Goal: Find specific page/section: Find specific page/section

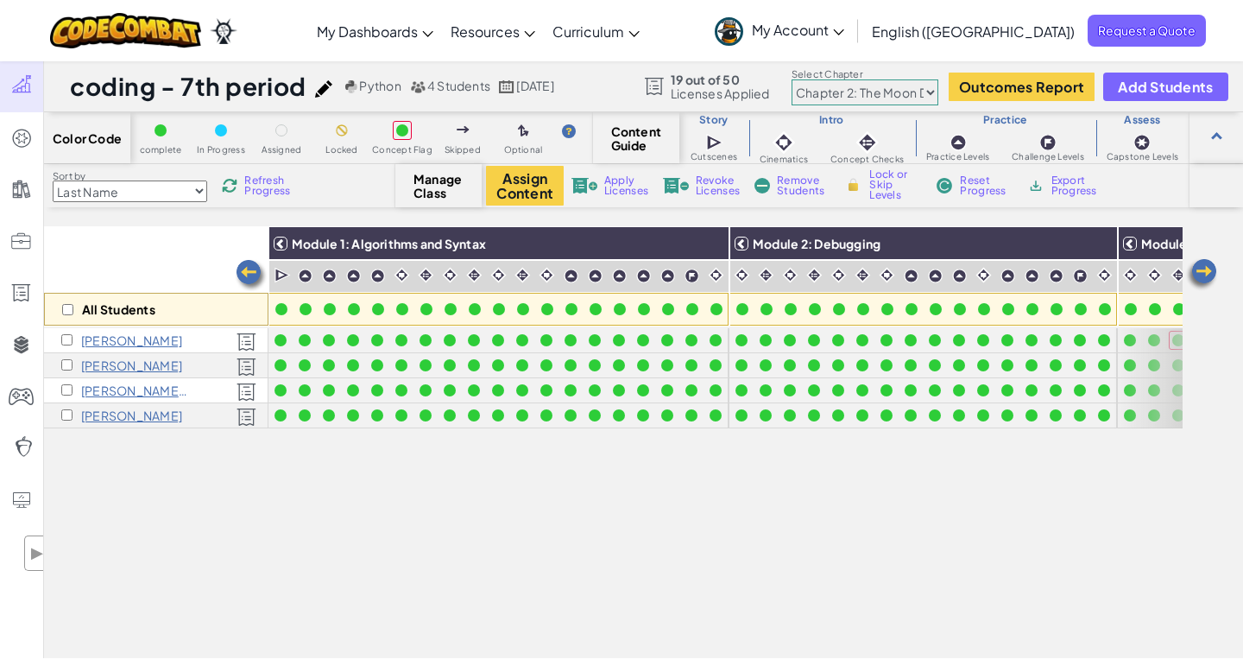
select select "5d8a57abe8919b28d5113af1"
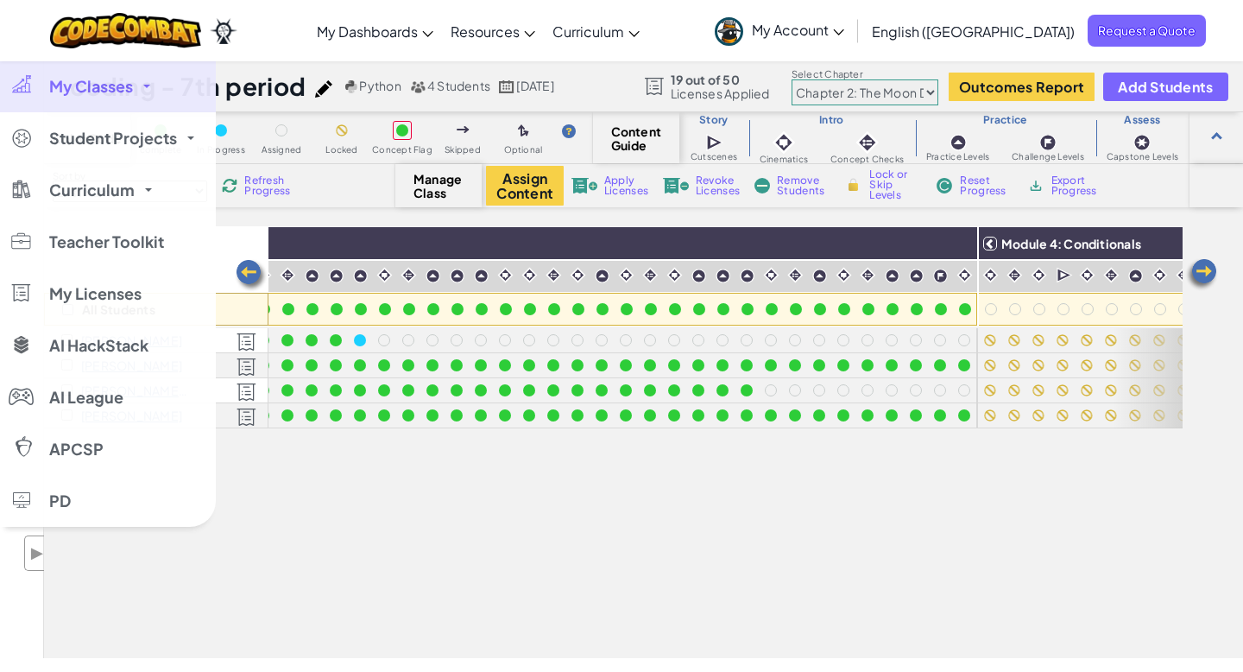
click at [82, 85] on span "My Classes" at bounding box center [91, 87] width 84 height 16
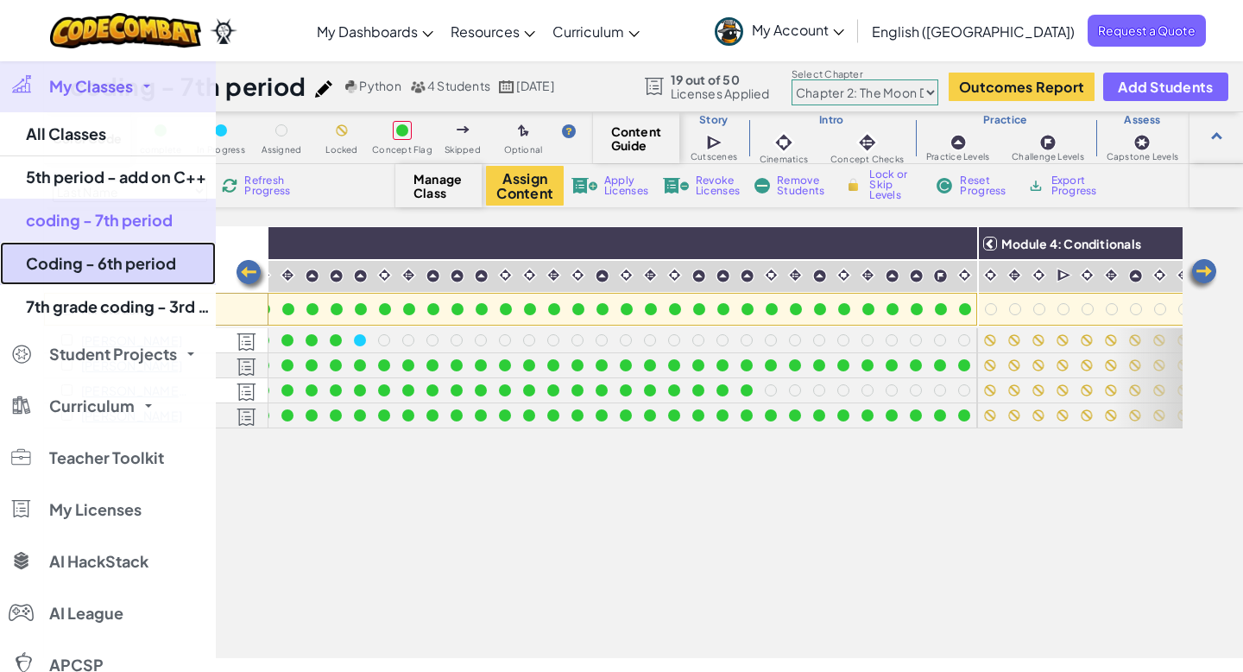
click at [108, 262] on link "Coding - 6th period" at bounding box center [108, 263] width 216 height 43
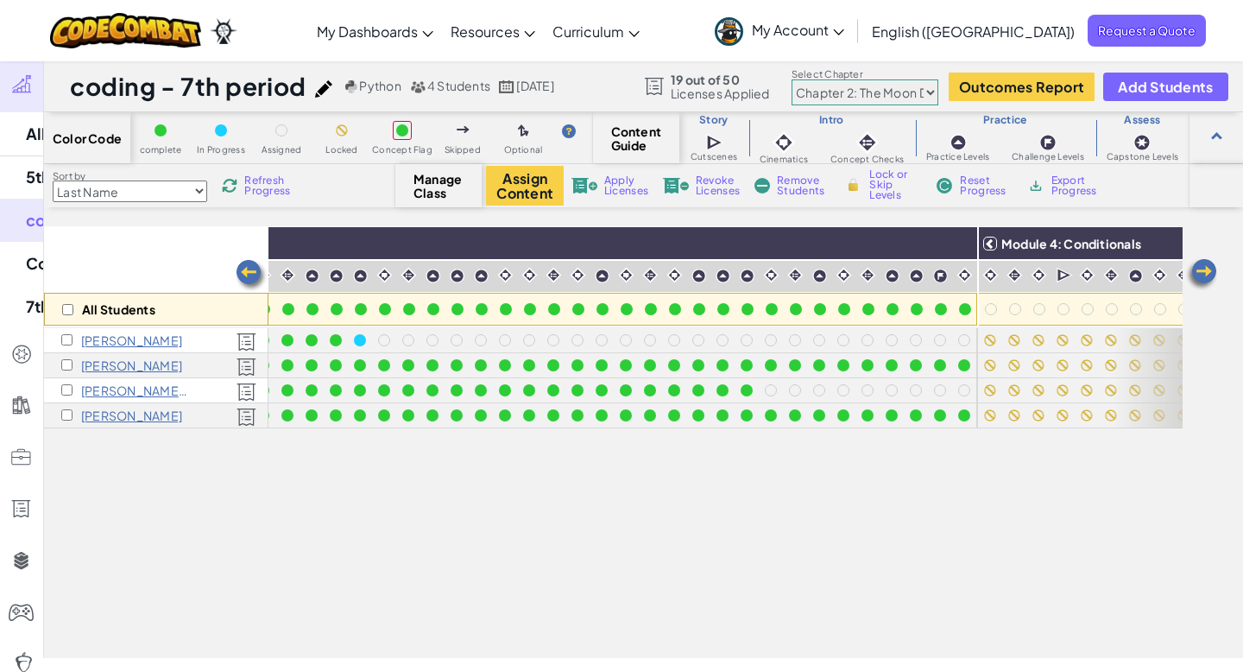
select select "5d8a57abe8919b28d5113af1"
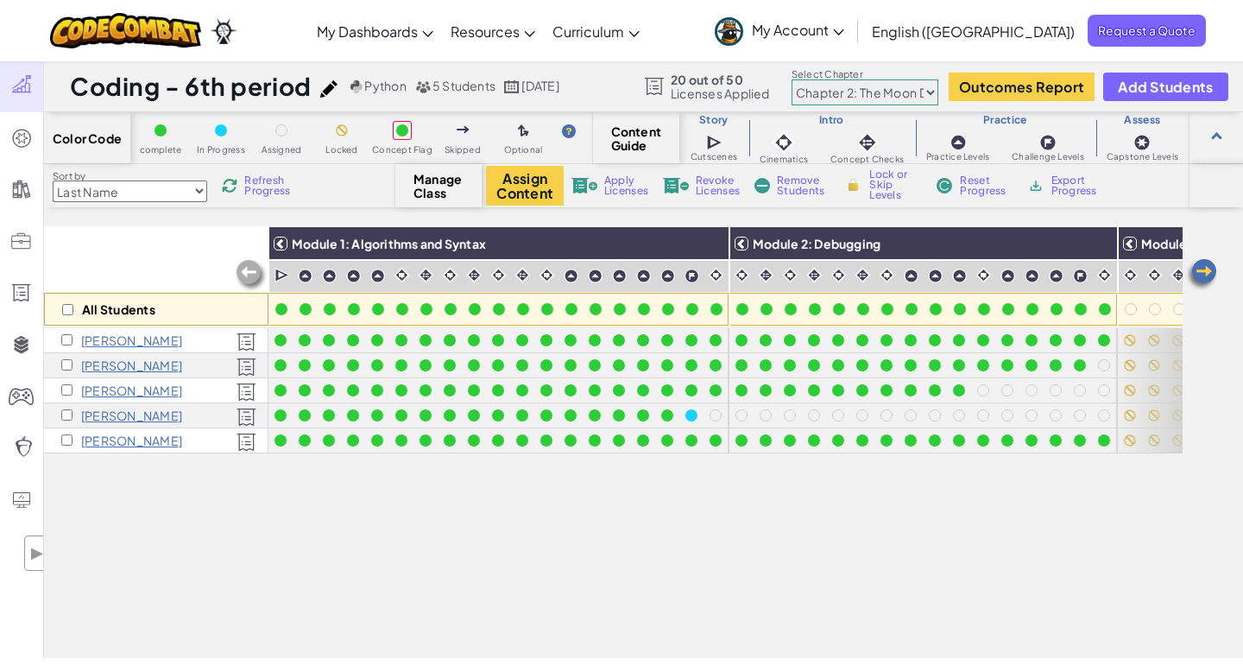
click at [1202, 275] on img at bounding box center [1201, 274] width 35 height 35
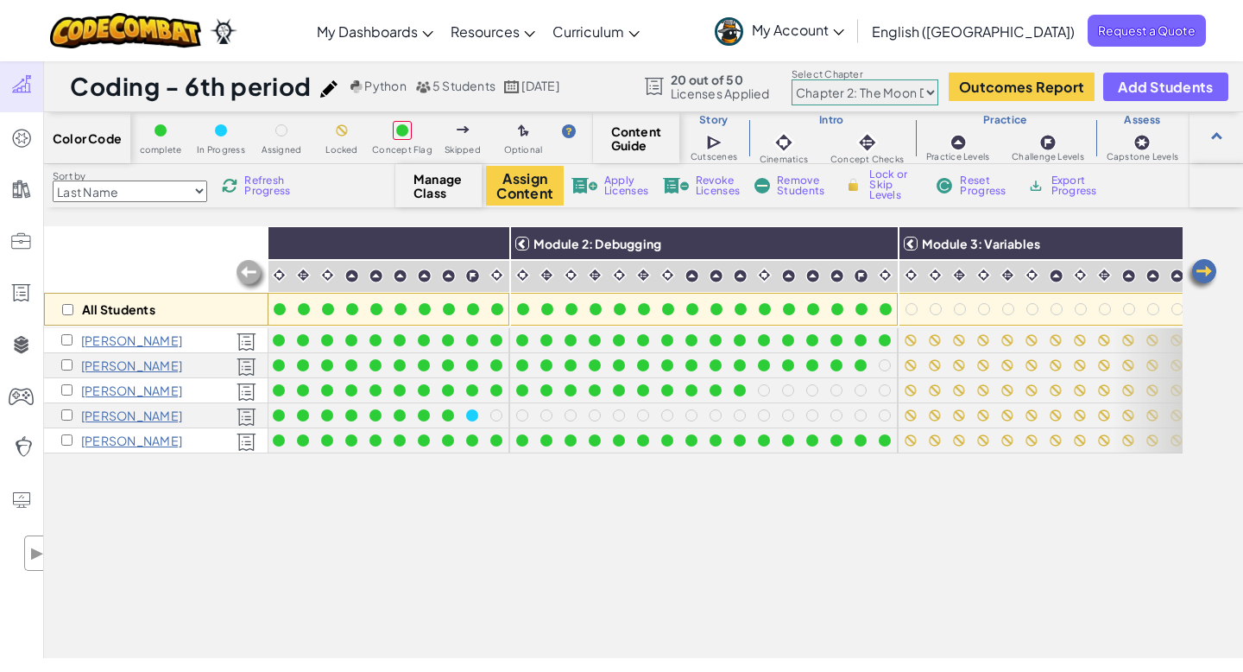
scroll to position [0, 345]
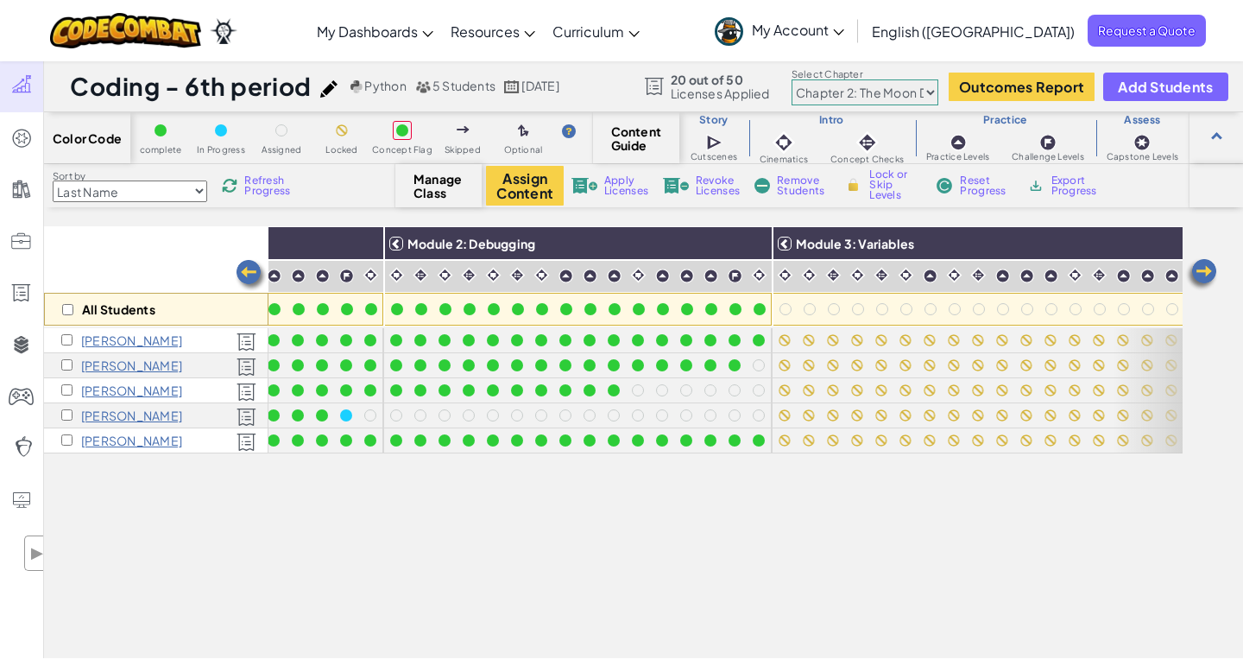
click at [1202, 275] on img at bounding box center [1201, 274] width 35 height 35
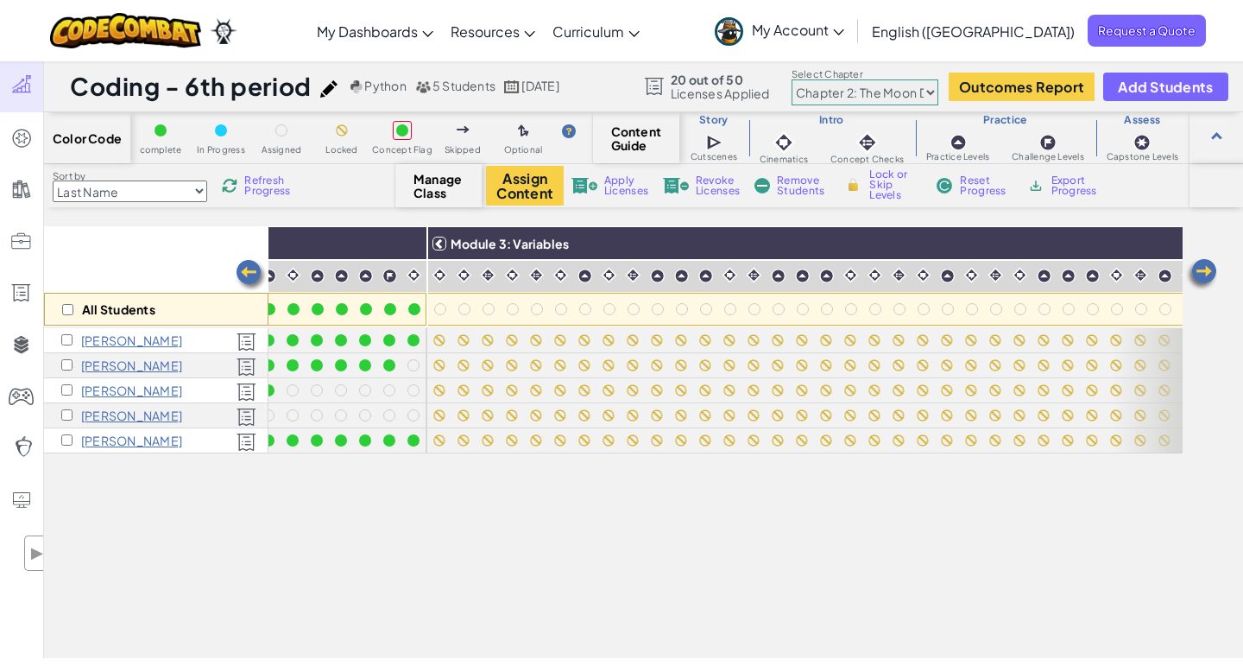
click at [1202, 275] on img at bounding box center [1201, 274] width 35 height 35
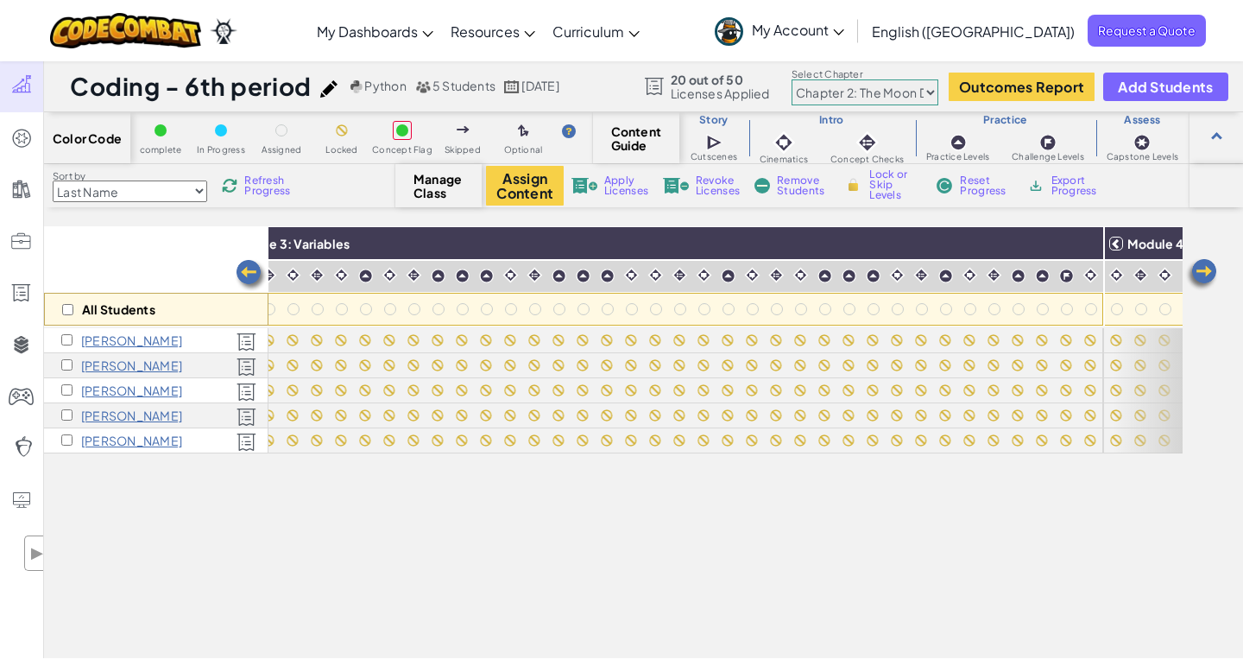
scroll to position [0, 1036]
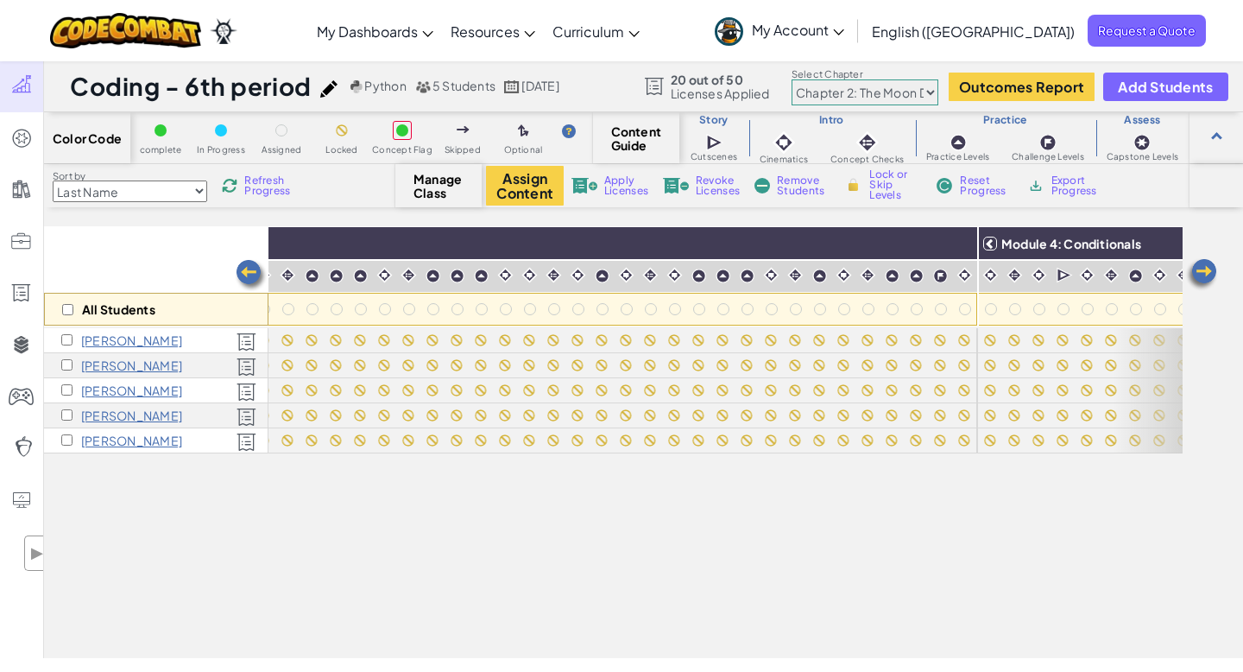
click at [252, 266] on img at bounding box center [251, 275] width 35 height 35
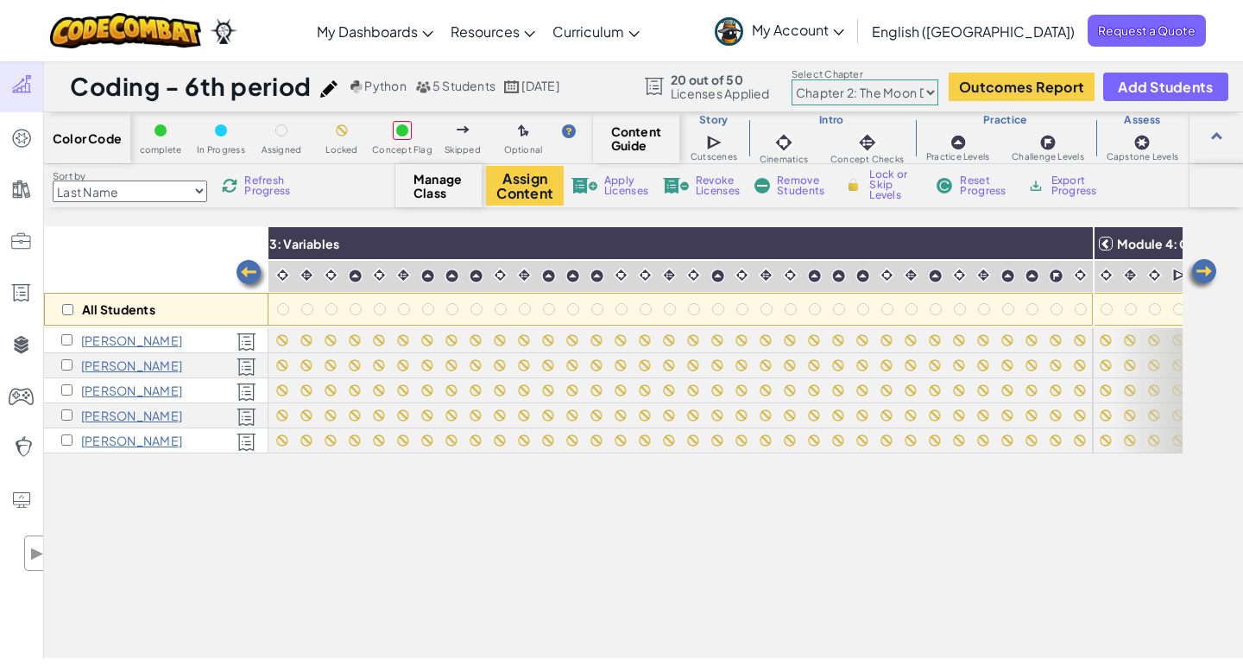
scroll to position [0, 922]
click at [242, 274] on img at bounding box center [251, 275] width 35 height 35
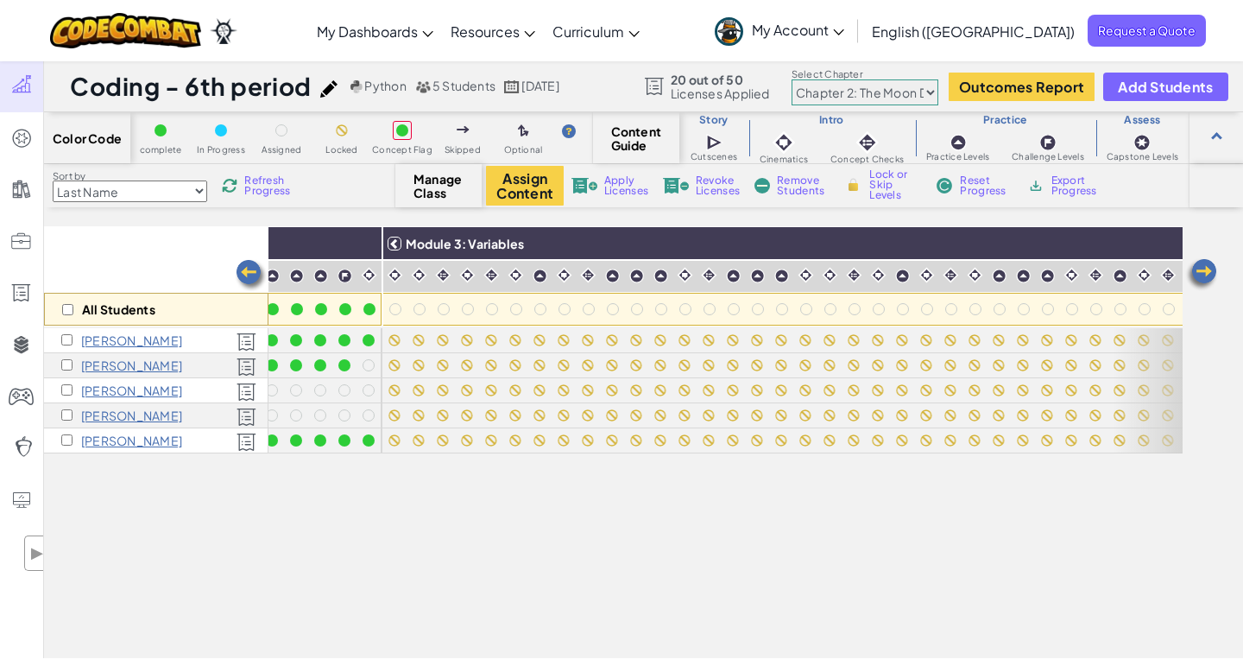
scroll to position [0, 577]
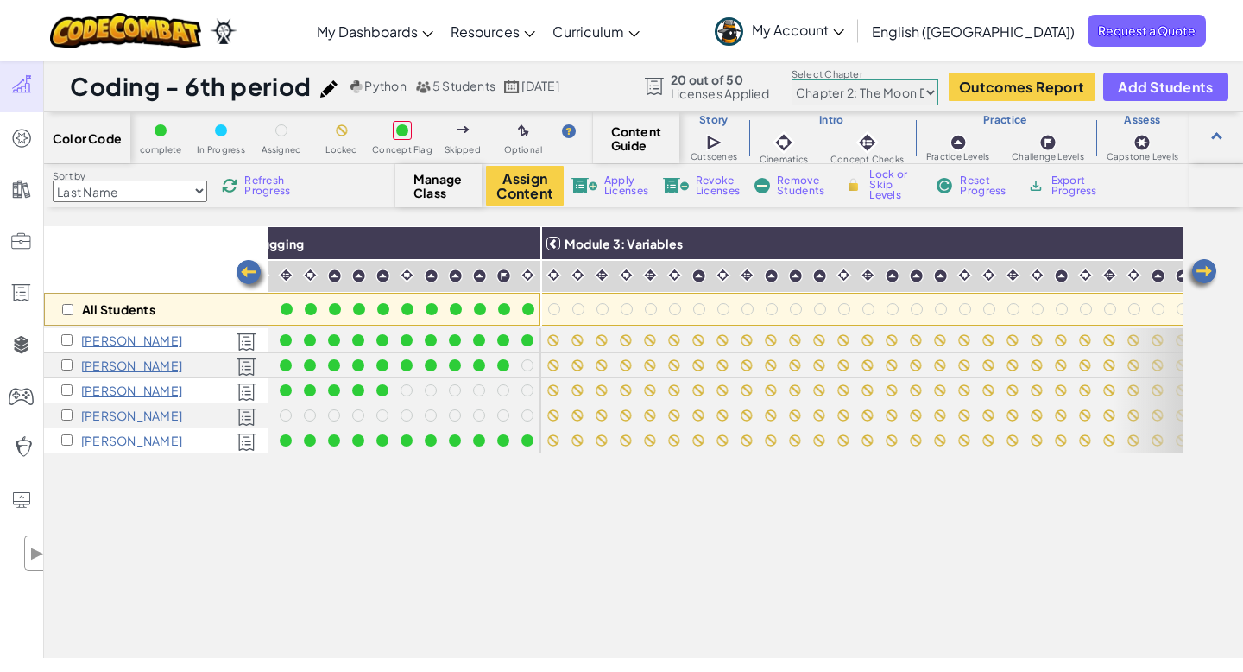
click at [242, 274] on img at bounding box center [251, 275] width 35 height 35
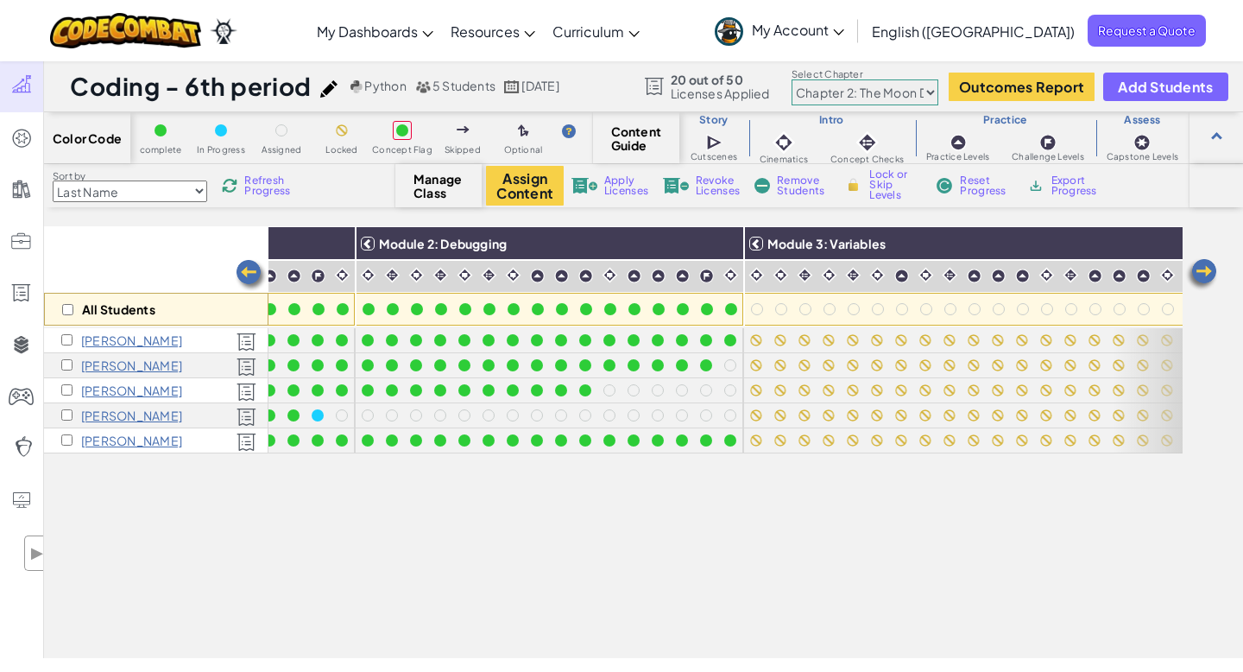
scroll to position [0, 231]
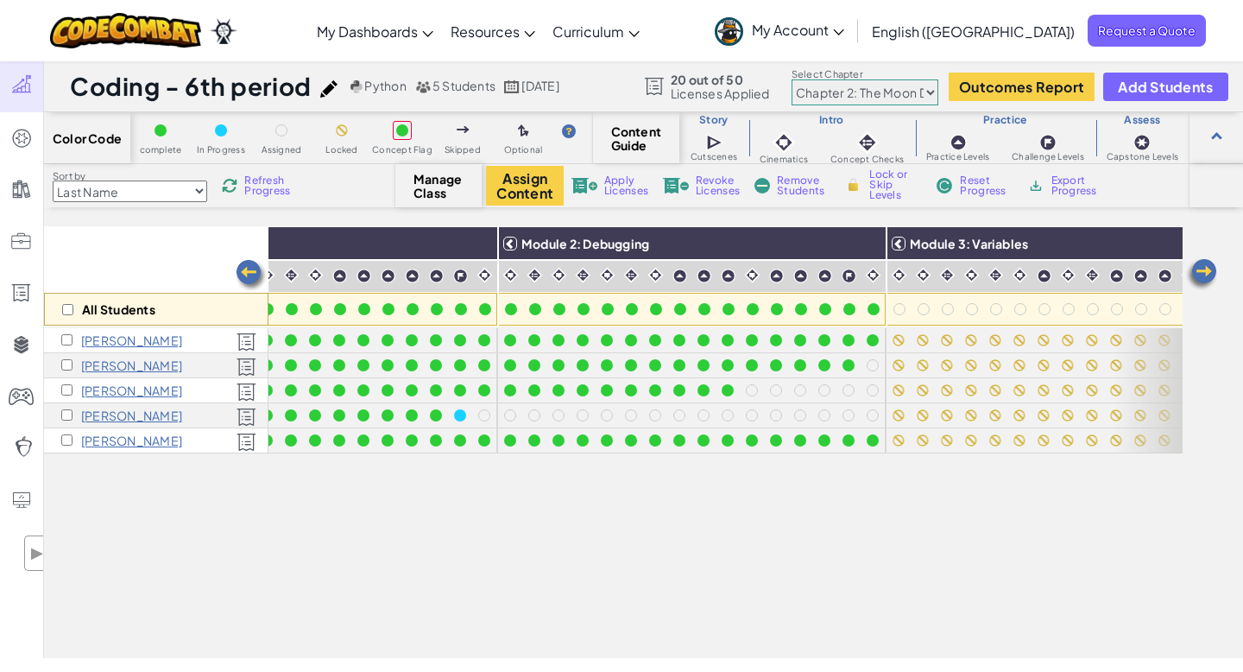
click at [1203, 273] on img at bounding box center [1201, 274] width 35 height 35
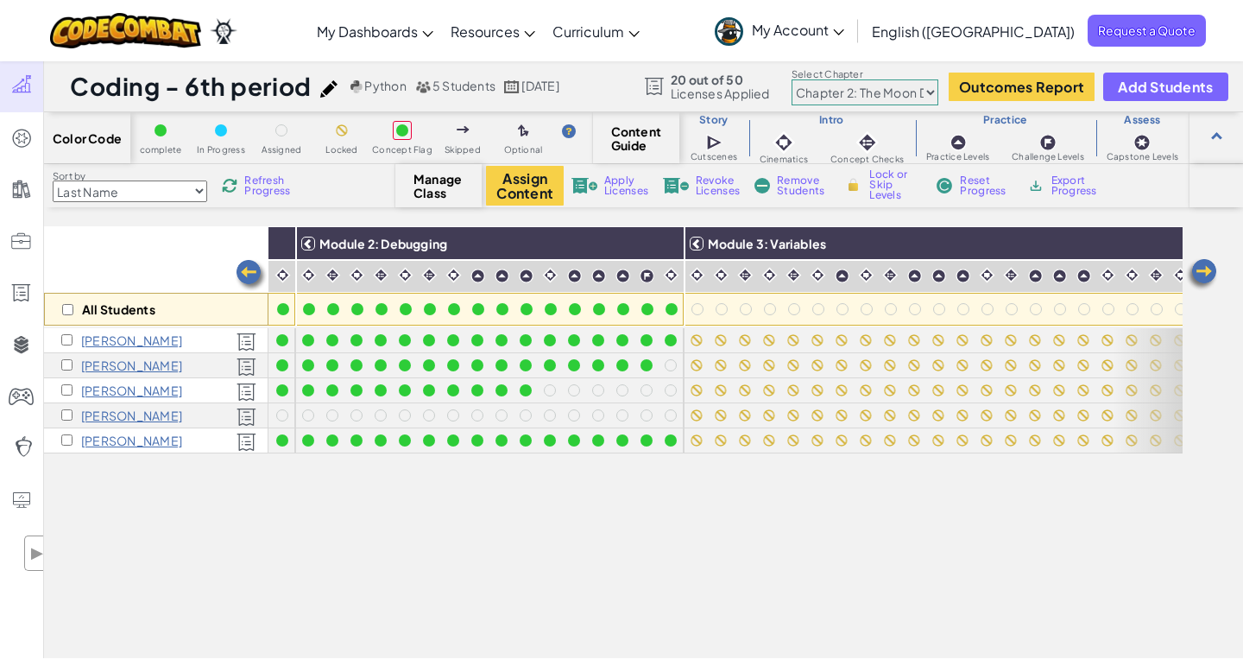
scroll to position [0, 577]
